Goal: Task Accomplishment & Management: Use online tool/utility

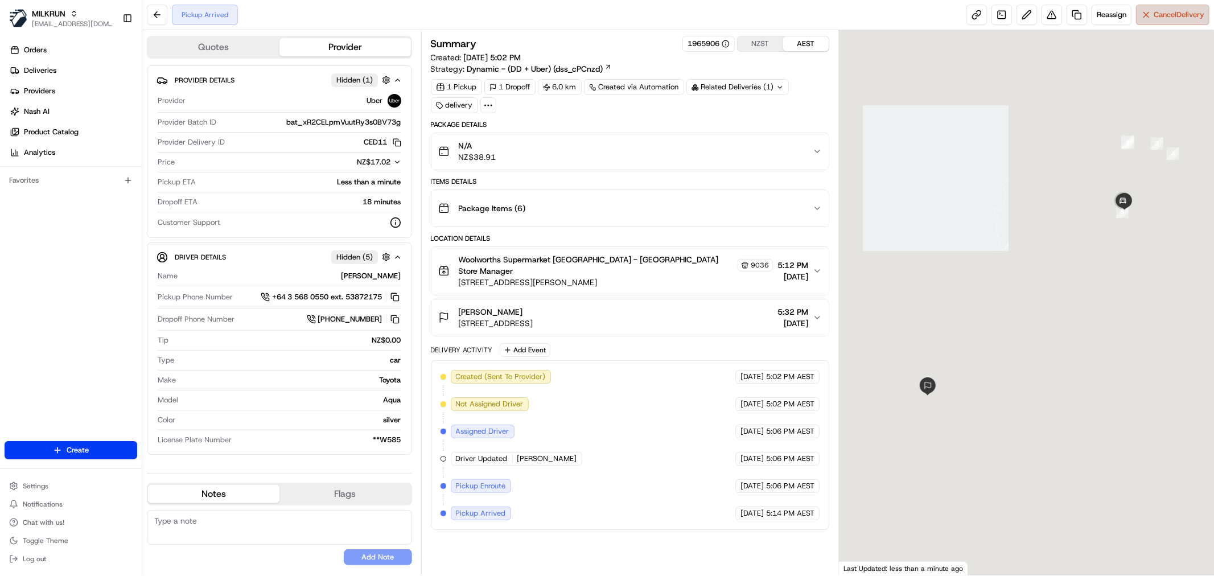
click at [1159, 17] on span "Cancel Delivery" at bounding box center [1178, 15] width 51 height 10
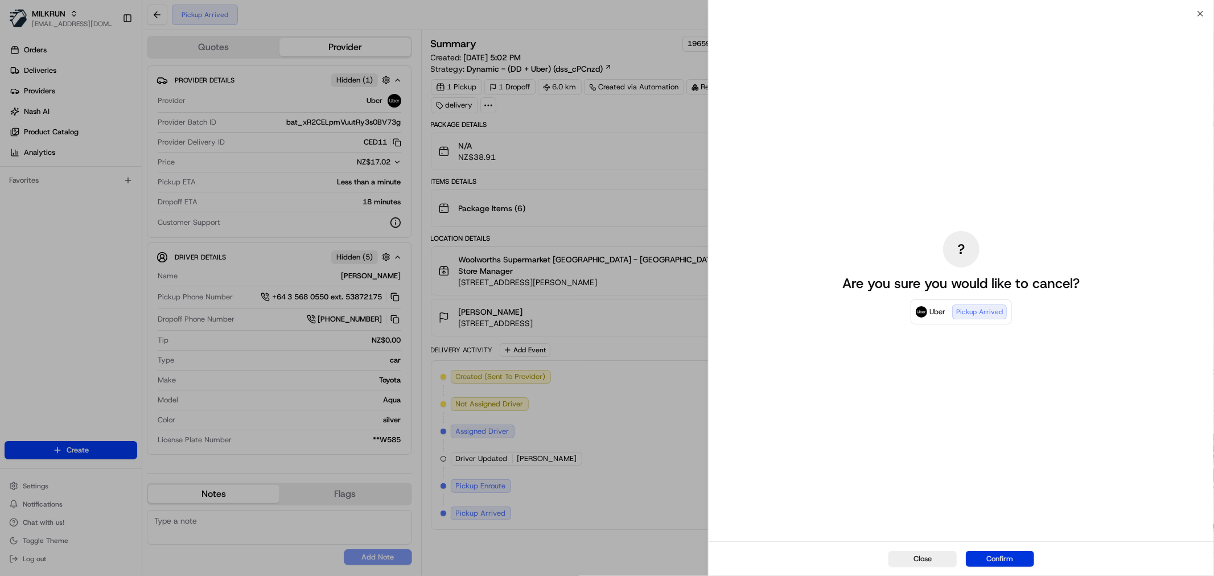
click at [990, 560] on button "Confirm" at bounding box center [1000, 559] width 68 height 16
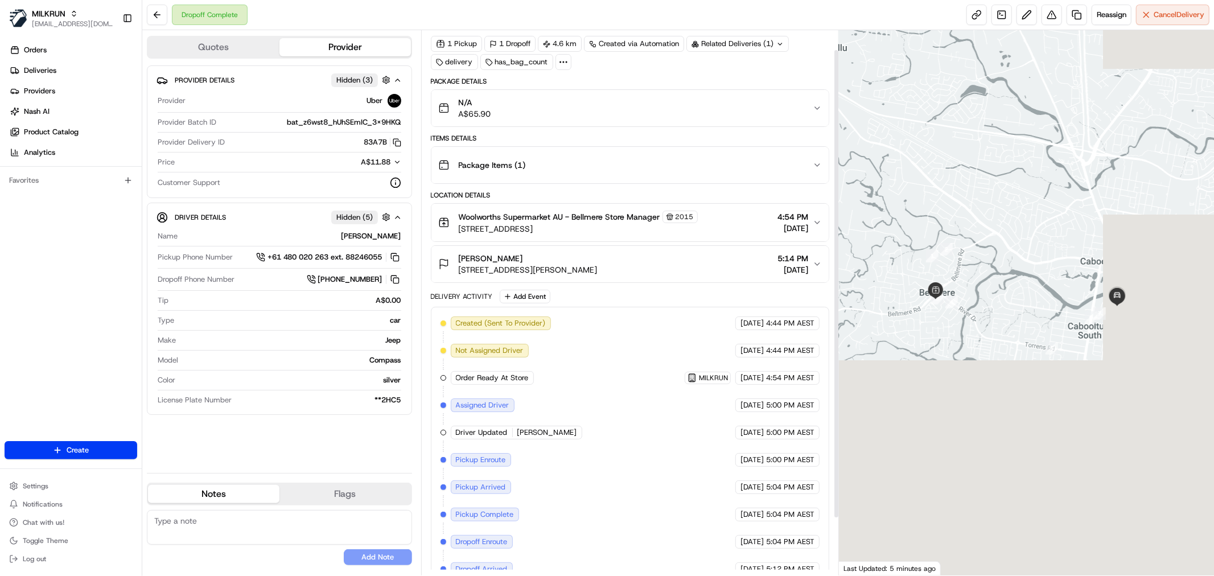
scroll to position [89, 0]
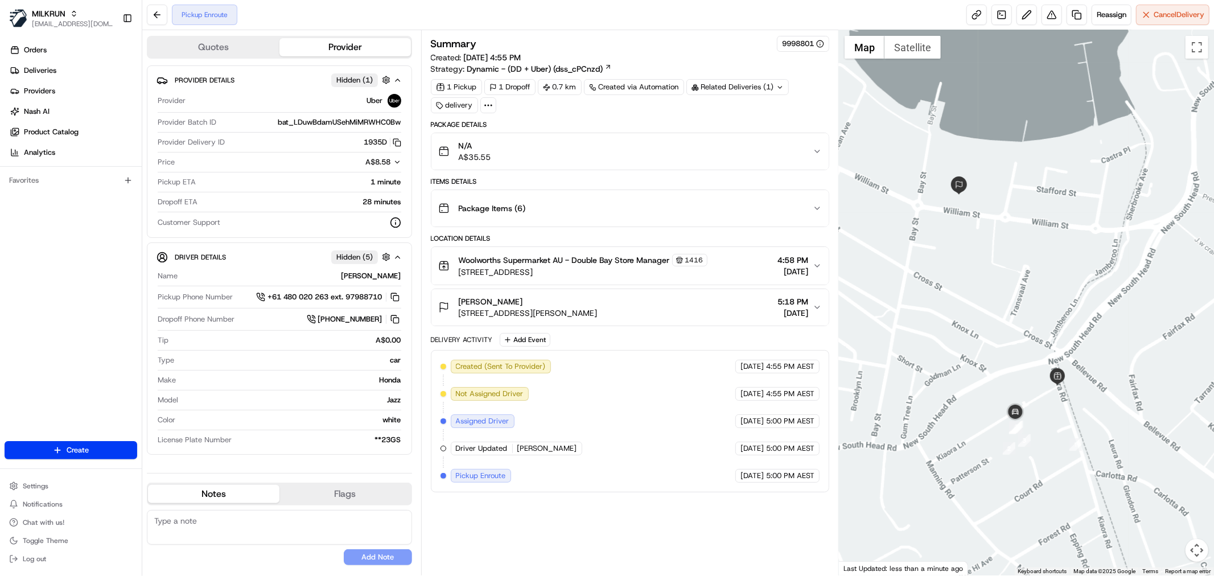
drag, startPoint x: 1033, startPoint y: 421, endPoint x: 1004, endPoint y: 360, distance: 68.0
click at [1004, 360] on div at bounding box center [1026, 302] width 375 height 545
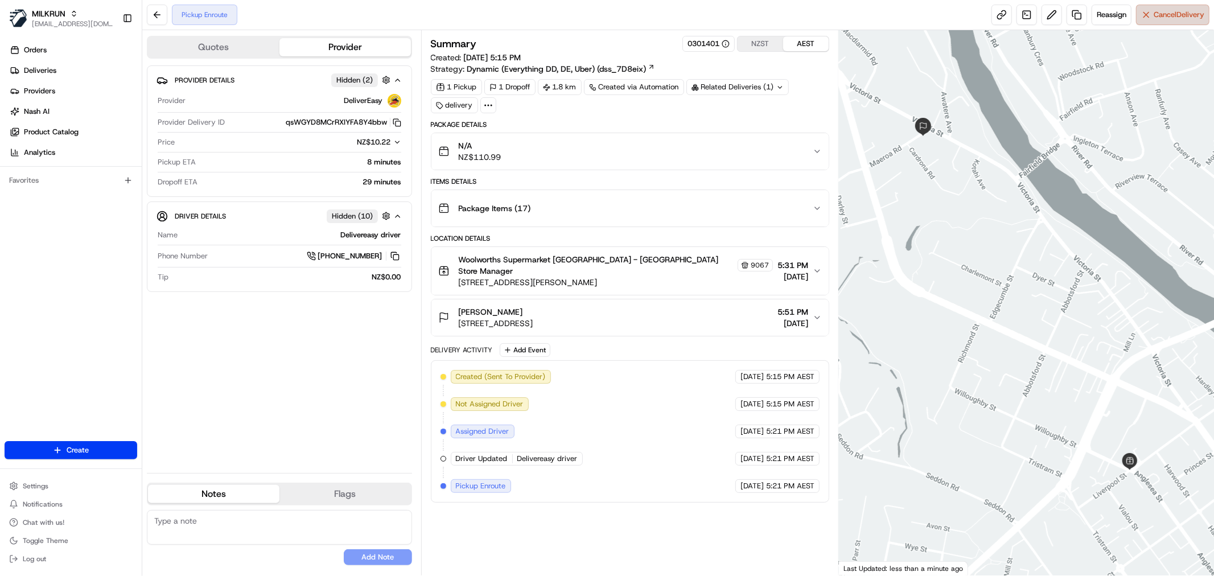
click at [1166, 23] on button "Cancel Delivery" at bounding box center [1172, 15] width 73 height 20
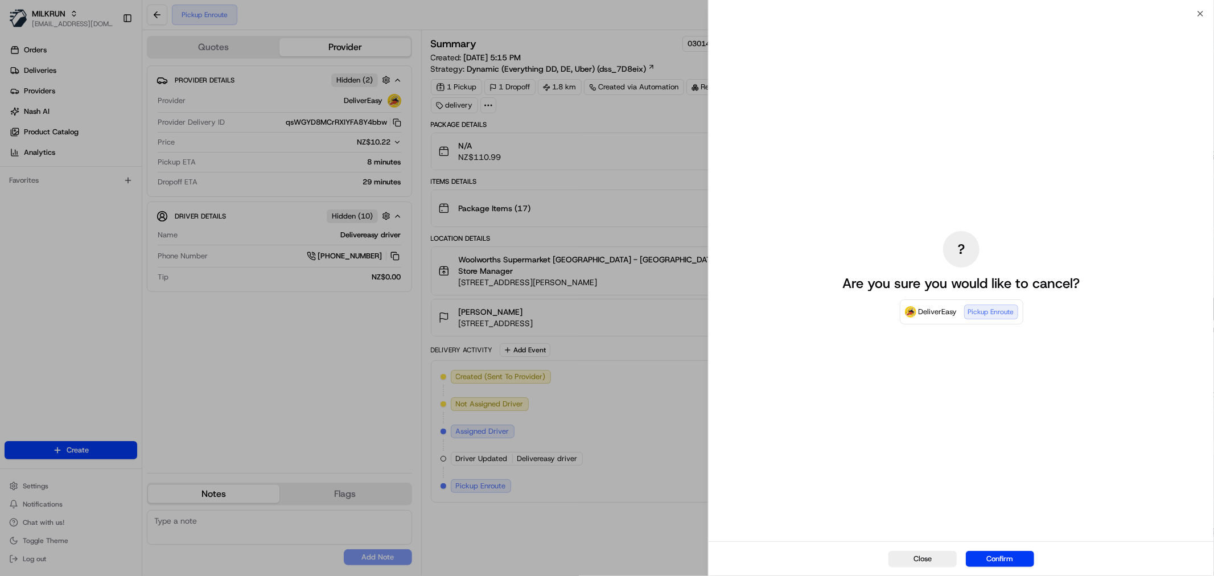
click at [991, 555] on button "Confirm" at bounding box center [1000, 559] width 68 height 16
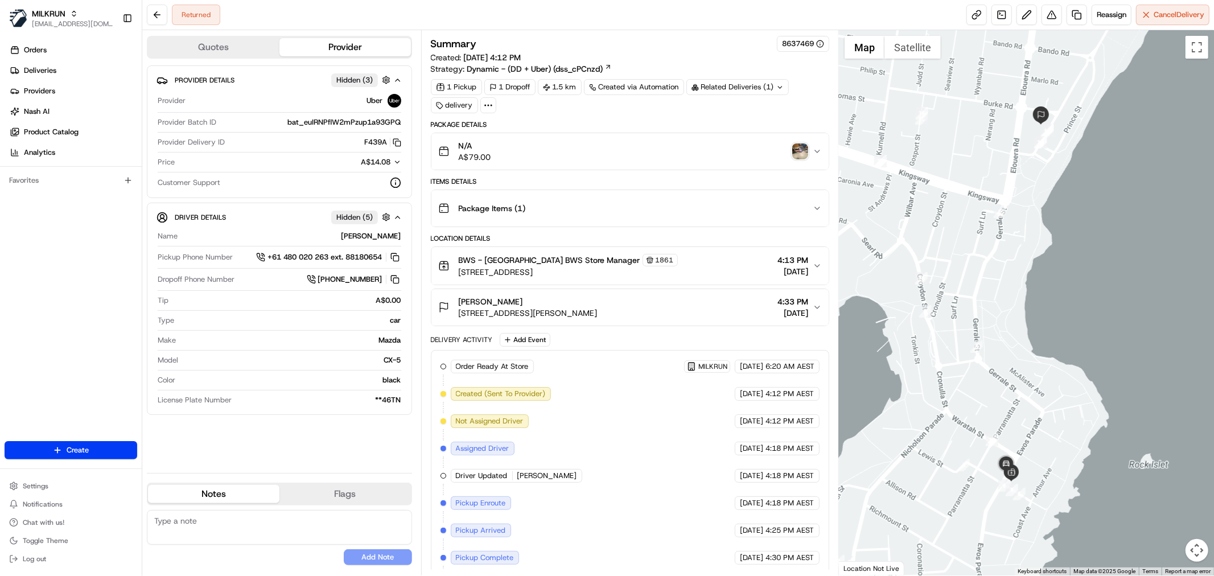
click at [799, 152] on img "button" at bounding box center [800, 151] width 16 height 16
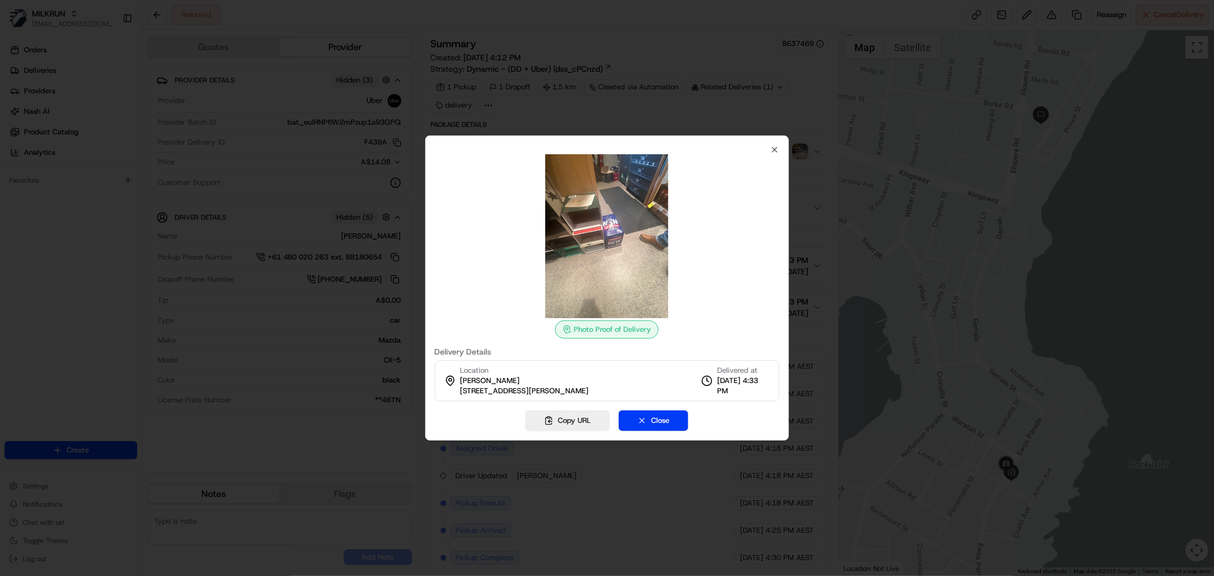
click at [855, 223] on div at bounding box center [607, 288] width 1214 height 576
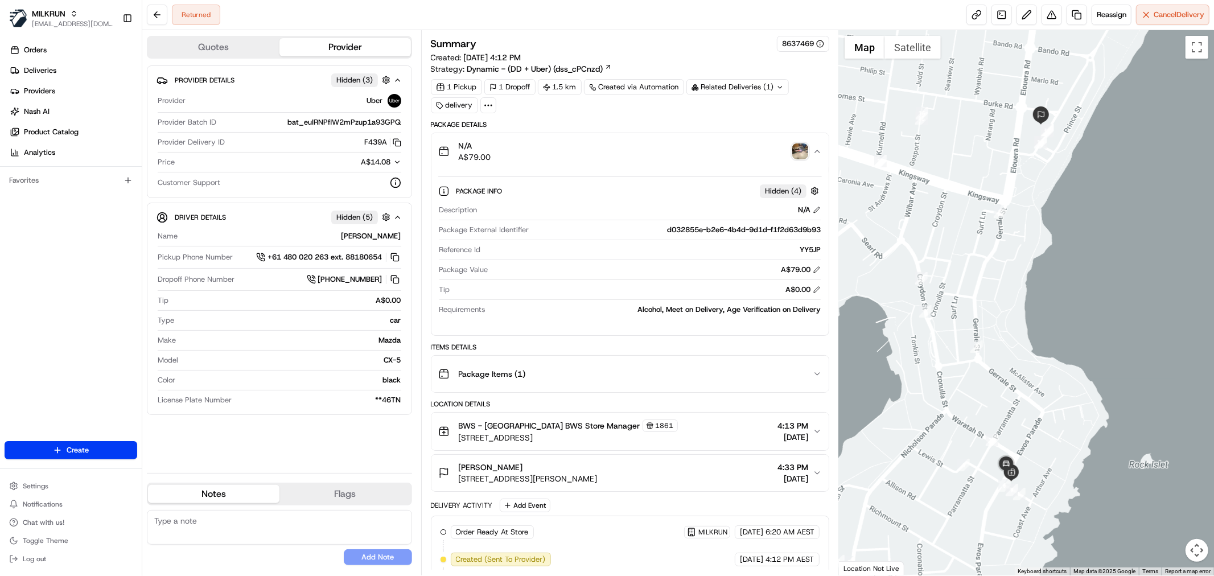
click at [613, 490] on button "[PERSON_NAME] [STREET_ADDRESS][PERSON_NAME], [GEOGRAPHIC_DATA] 4:33 PM [DATE]" at bounding box center [629, 473] width 397 height 36
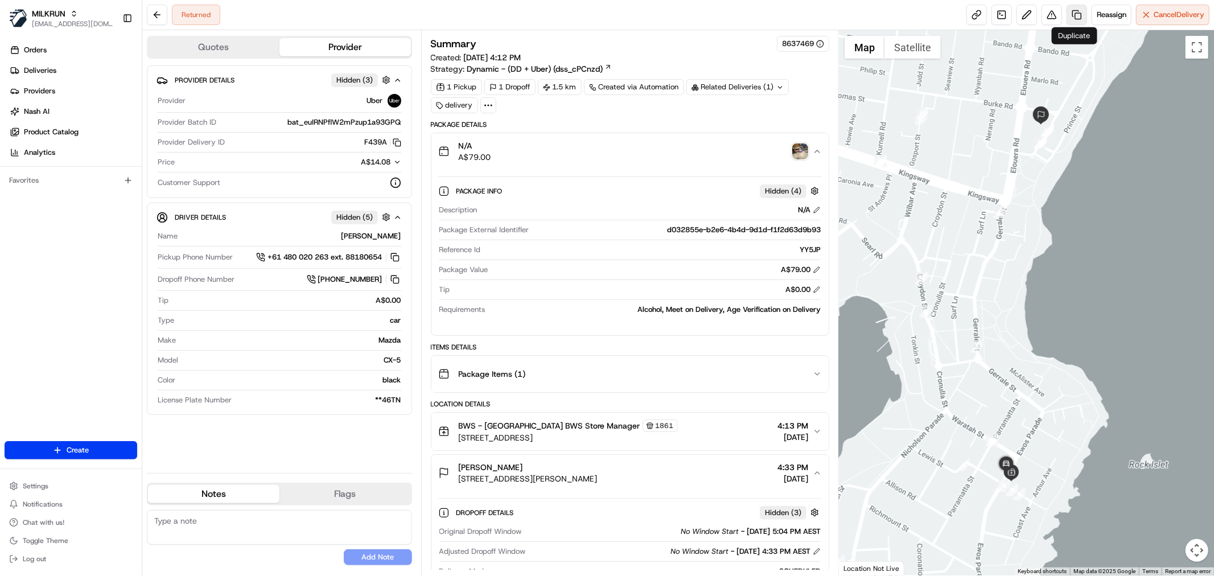
click at [1076, 19] on link at bounding box center [1076, 15] width 20 height 20
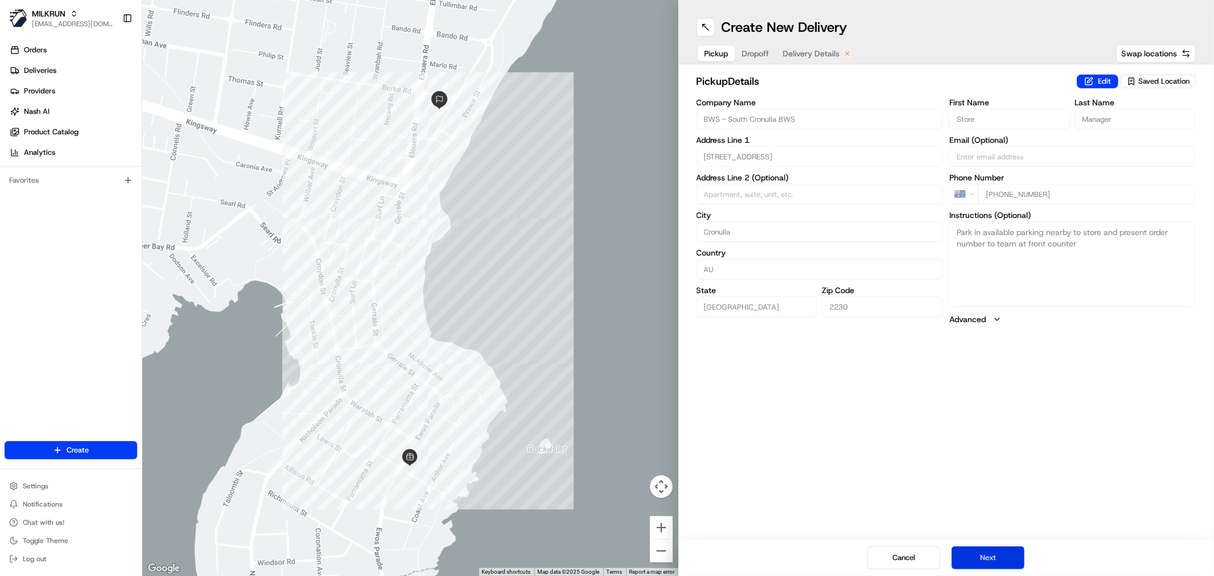
click at [979, 562] on button "Next" at bounding box center [987, 557] width 73 height 23
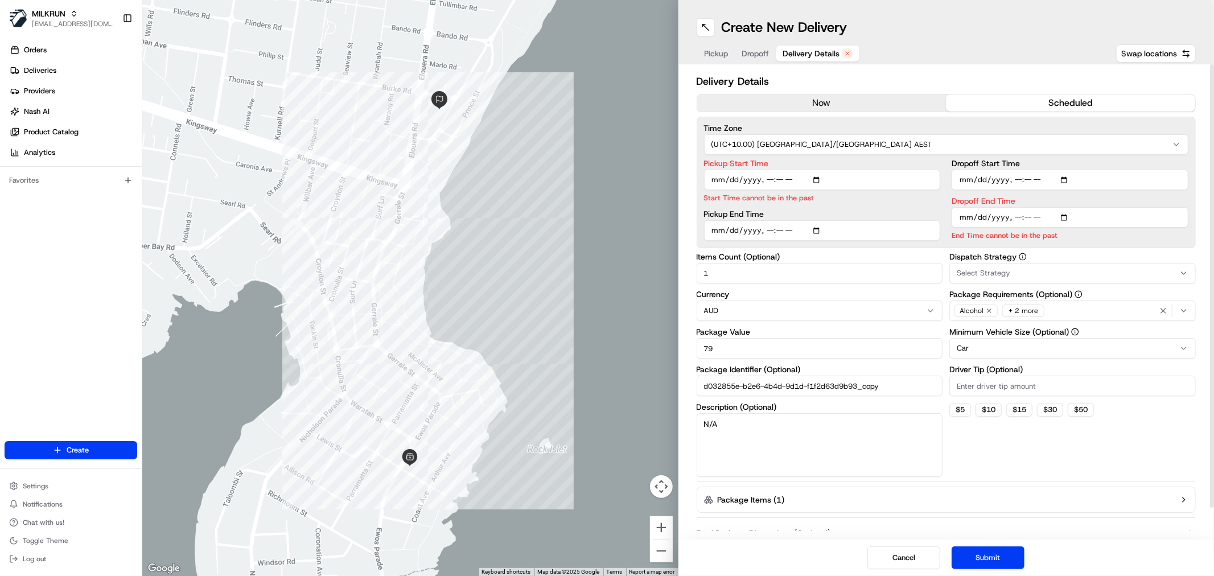
drag, startPoint x: 851, startPoint y: 90, endPoint x: 859, endPoint y: 95, distance: 9.5
click at [852, 93] on div "Delivery Details now scheduled Time Zone (UTC+10.00) Australia/Sydney AEST Pick…" at bounding box center [946, 318] width 500 height 490
click at [859, 94] on button "now" at bounding box center [821, 102] width 249 height 17
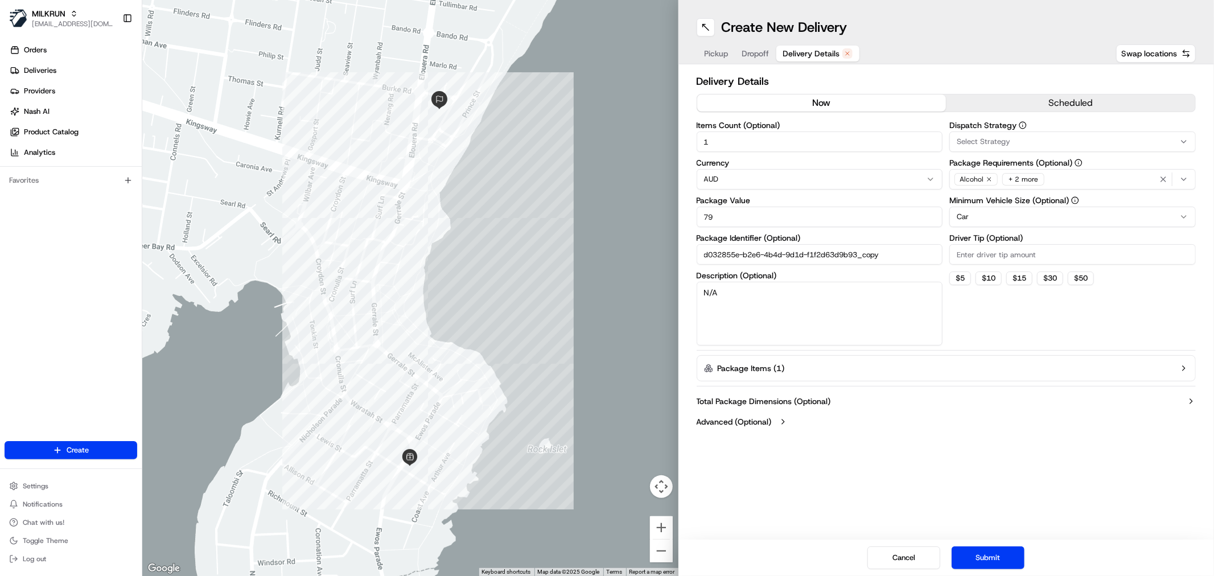
click at [984, 556] on button "Submit" at bounding box center [987, 557] width 73 height 23
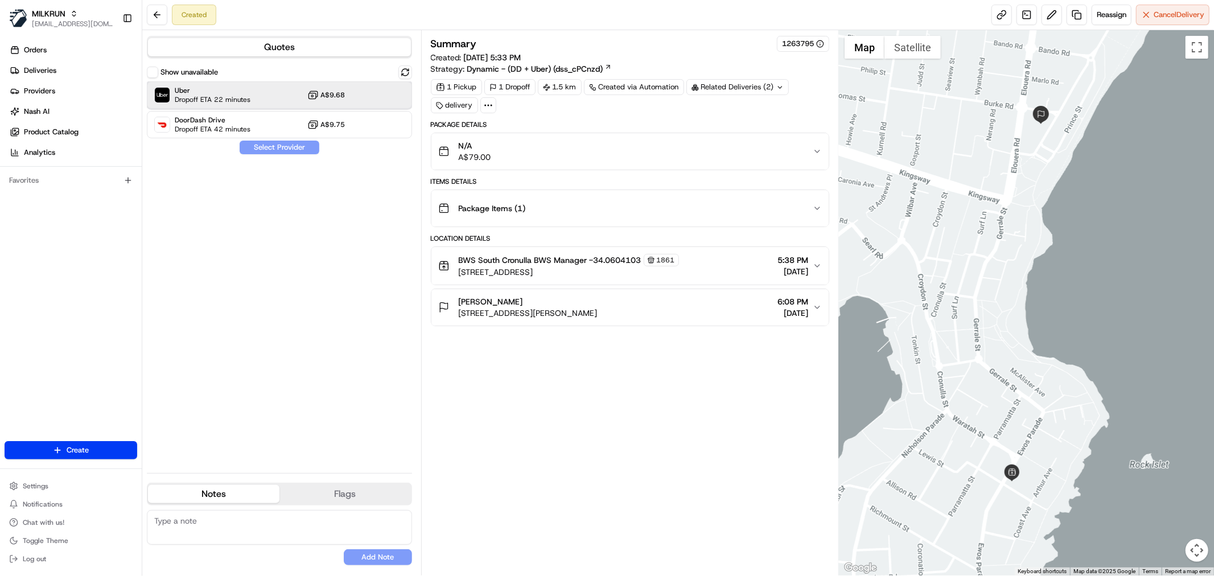
click at [385, 96] on div "Uber Dropoff ETA 22 minutes A$9.68" at bounding box center [279, 94] width 265 height 27
click at [310, 149] on button "Assign Provider" at bounding box center [279, 148] width 81 height 14
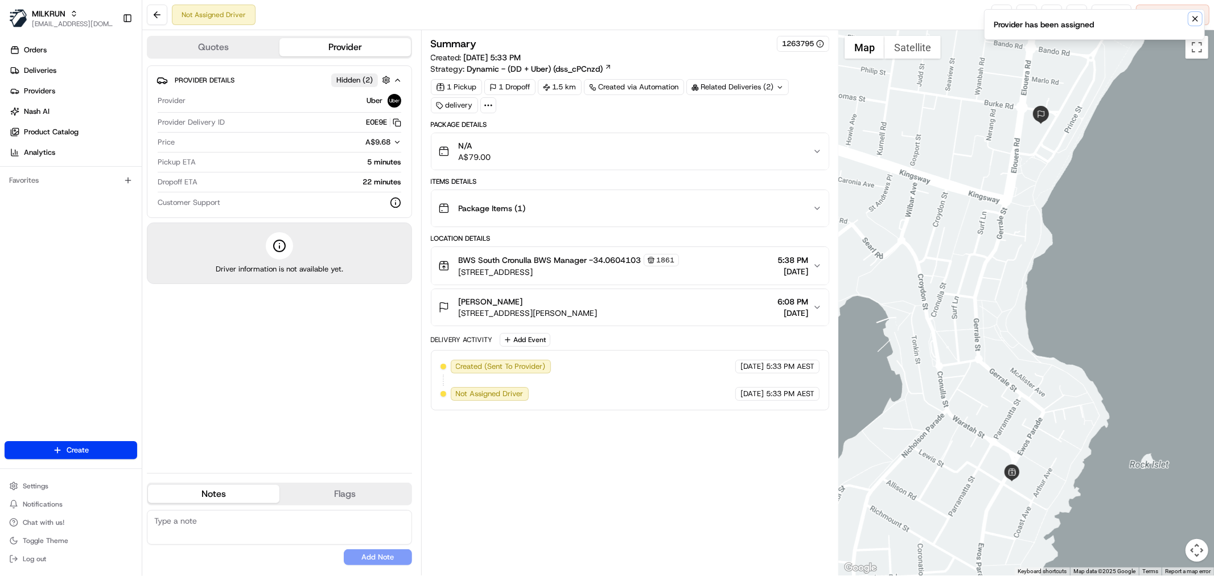
click at [1195, 18] on icon "Notifications (F8)" at bounding box center [1194, 18] width 9 height 9
click at [1193, 14] on icon "Notifications (F8)" at bounding box center [1194, 18] width 9 height 9
click at [1197, 19] on icon "Notifications (F8)" at bounding box center [1194, 18] width 9 height 9
click at [1048, 15] on button at bounding box center [1051, 15] width 20 height 20
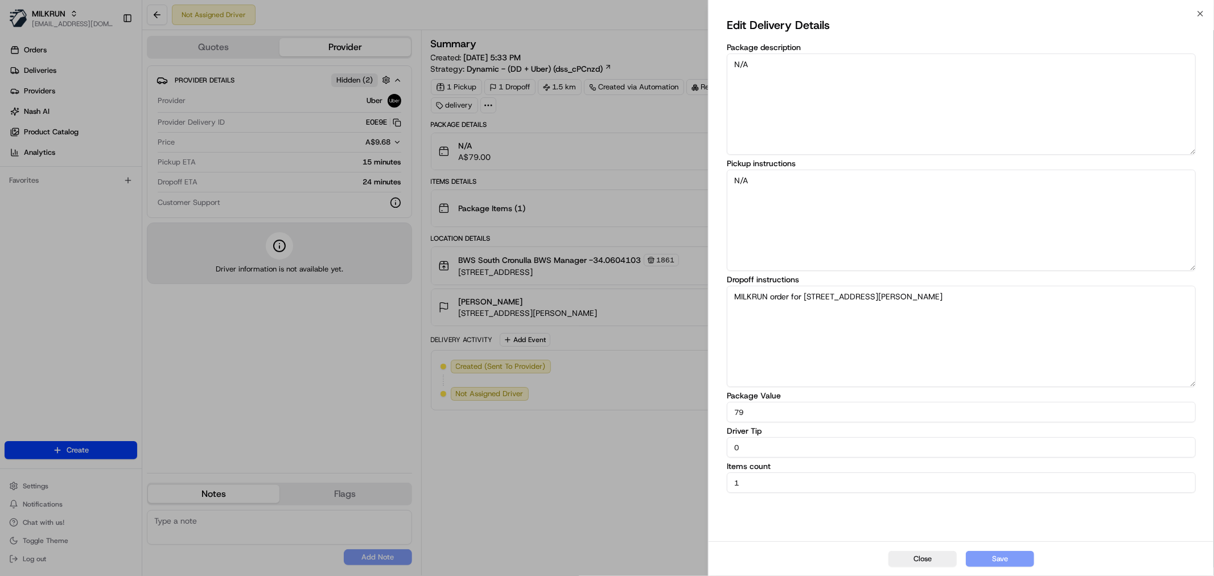
click at [987, 292] on textarea "MILKRUN order for 75 Mitchell Road, Cronulla, NSW 2230, AU" at bounding box center [961, 336] width 469 height 101
paste textarea "Unit number 2"
type textarea "MILKRUN order for 75 Mitchell Road, Cronulla, NSW 2230, AU Unit number 2"
click at [1000, 564] on button "Save" at bounding box center [1000, 559] width 68 height 16
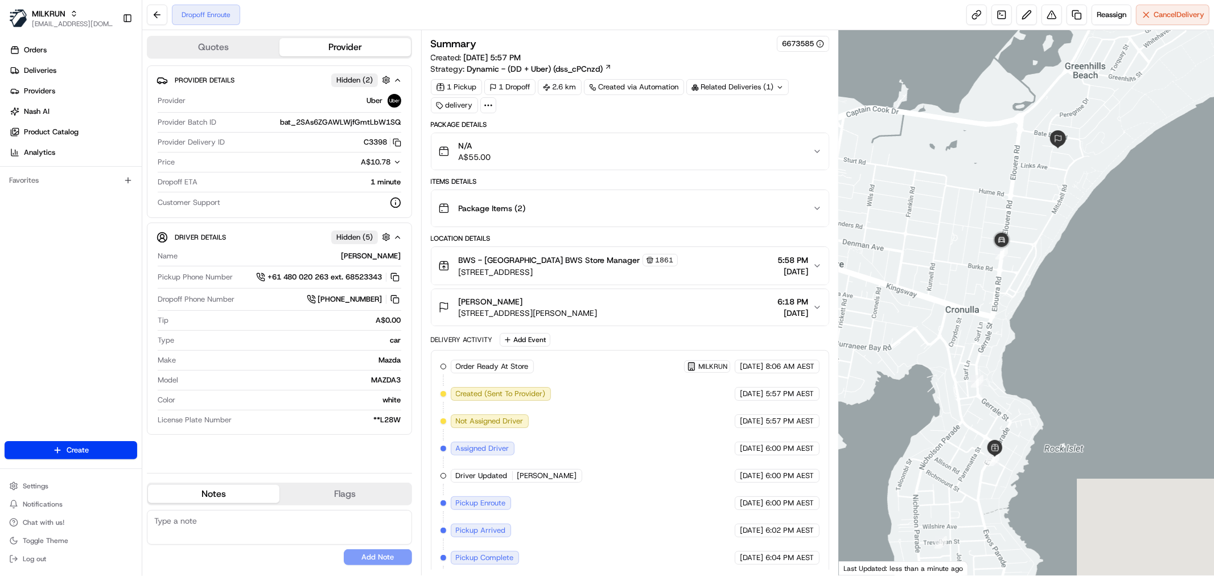
scroll to position [34, 0]
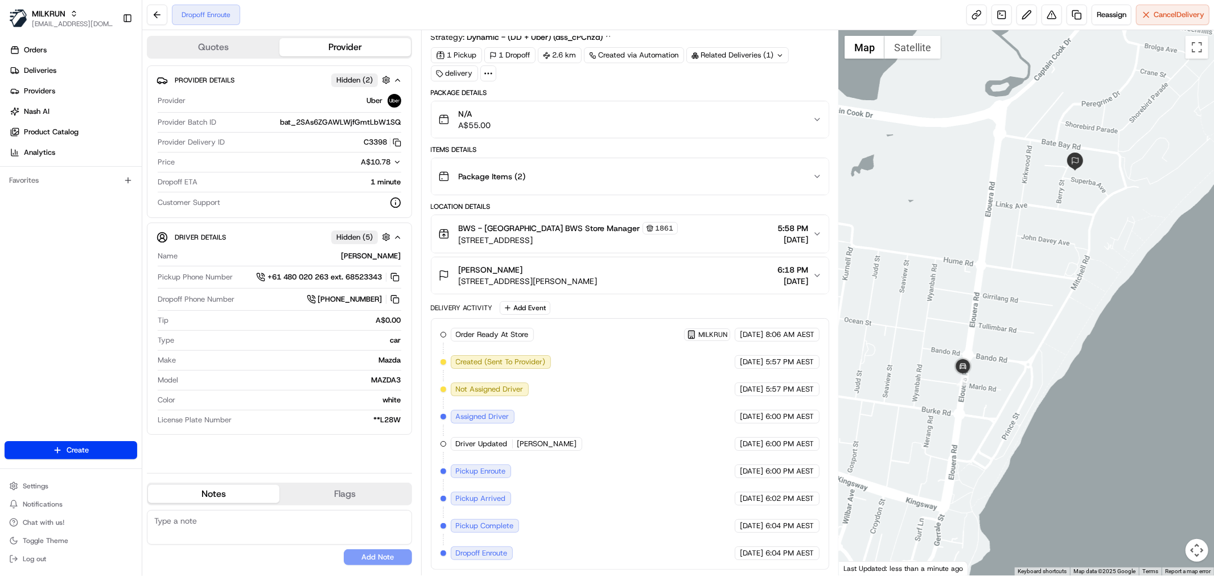
drag, startPoint x: 1017, startPoint y: 184, endPoint x: 968, endPoint y: 252, distance: 83.5
click at [968, 252] on div at bounding box center [1026, 302] width 375 height 545
